Goal: Task Accomplishment & Management: Complete application form

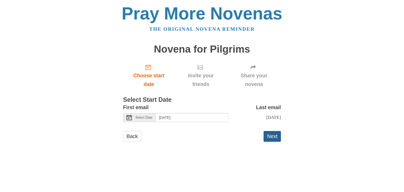
click at [278, 139] on button "Next" at bounding box center [272, 136] width 17 height 11
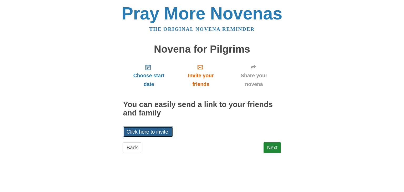
click at [161, 132] on link "Click here to invite." at bounding box center [148, 132] width 50 height 11
click at [127, 133] on link "Click here to invite." at bounding box center [148, 132] width 50 height 11
click at [274, 148] on link "Next" at bounding box center [272, 147] width 17 height 11
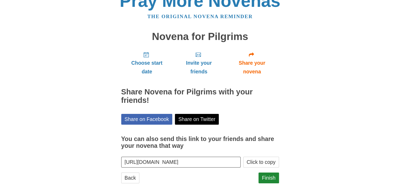
scroll to position [19, 0]
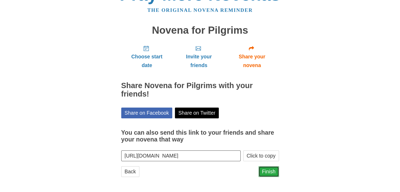
click at [274, 172] on link "Finish" at bounding box center [269, 171] width 21 height 11
